Goal: Navigation & Orientation: Understand site structure

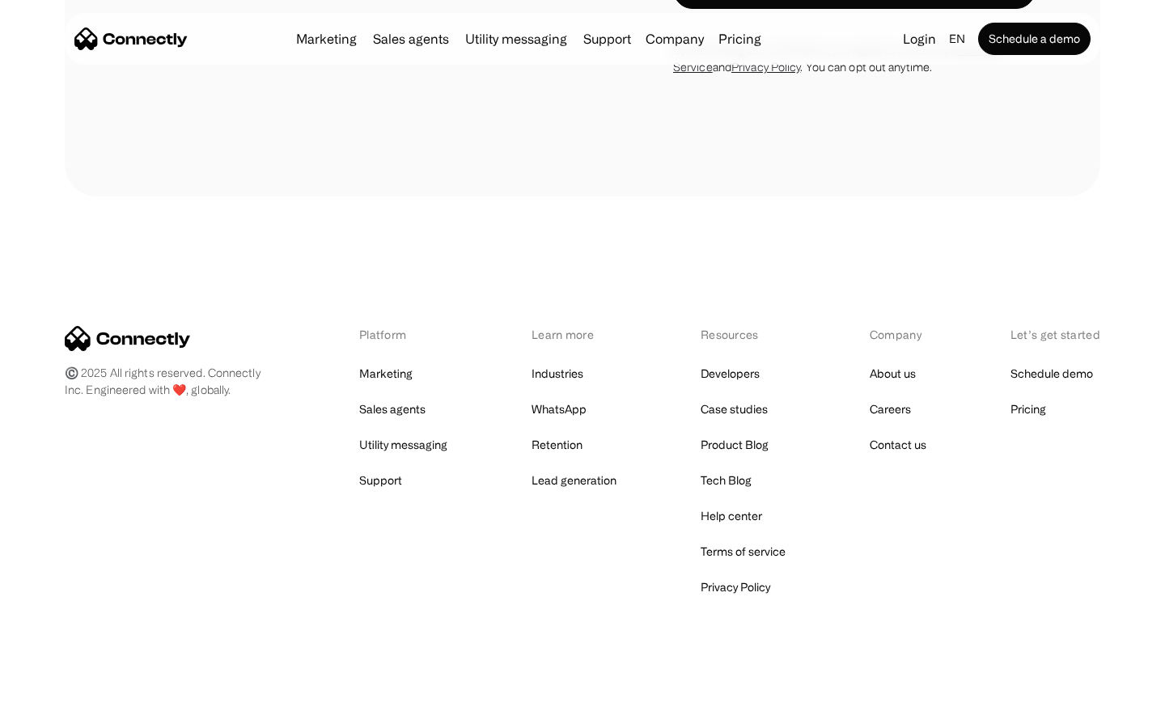
scroll to position [6347, 0]
